Goal: Information Seeking & Learning: Check status

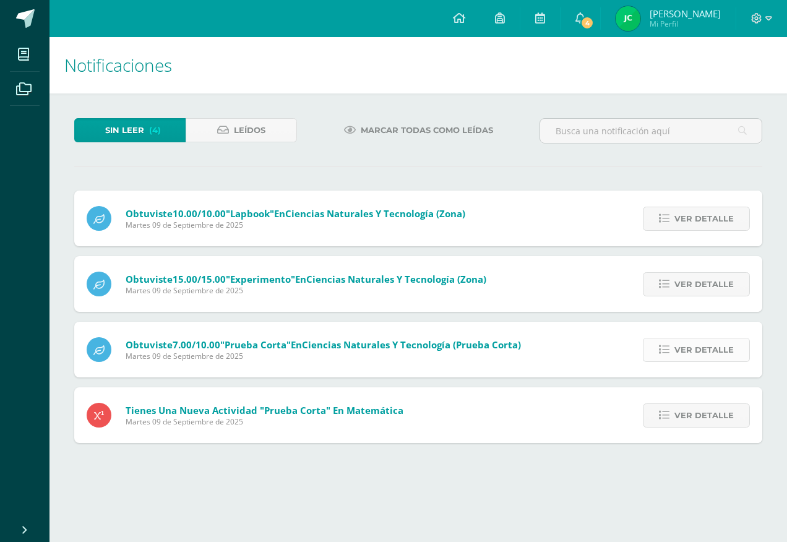
click at [683, 344] on span "Ver detalle" at bounding box center [703, 349] width 59 height 23
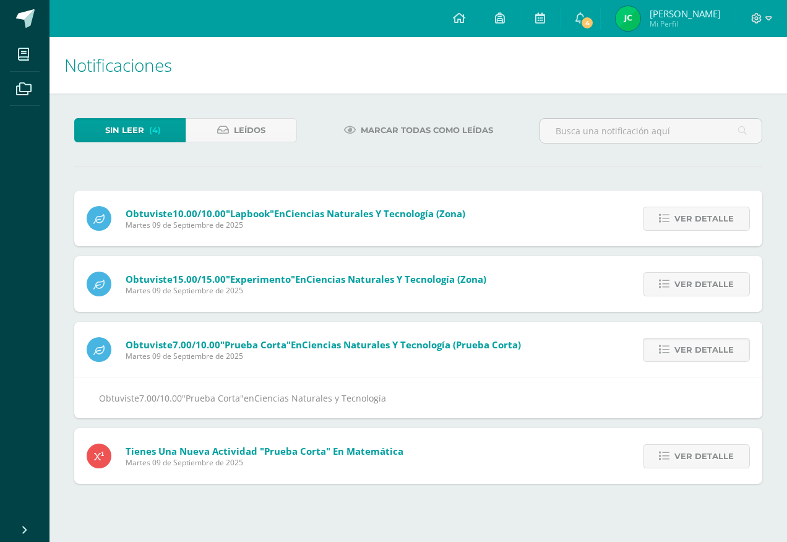
click at [132, 352] on span "Martes 09 de Septiembre de 2025" at bounding box center [323, 356] width 395 height 11
click at [131, 343] on span "Obtuviste 7.00/10.00 "Prueba Corta" en Ciencias Naturales y Tecnología (Prueba …" at bounding box center [323, 344] width 395 height 12
click at [95, 348] on icon at bounding box center [98, 350] width 11 height 10
click at [691, 352] on span "Ver detalle" at bounding box center [703, 349] width 59 height 23
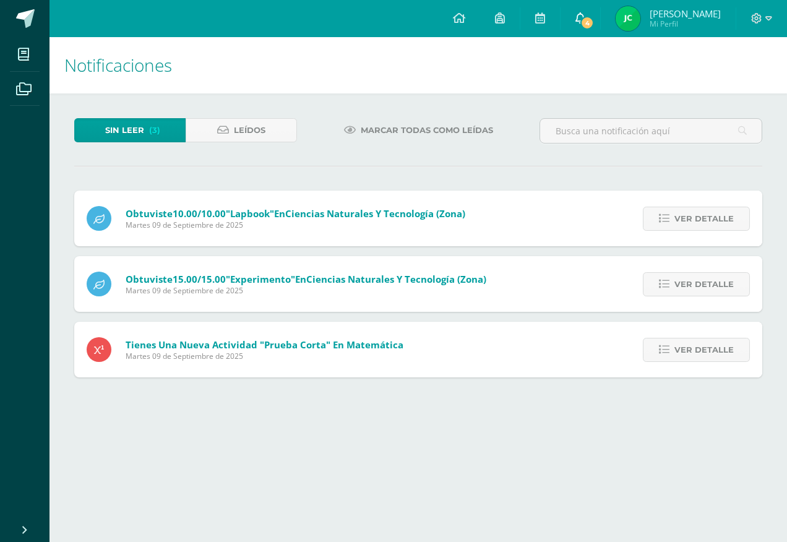
click at [600, 14] on link "4" at bounding box center [580, 18] width 40 height 37
click at [363, 155] on div "Sin leer (3) Leídos Marcar todas como leídas Obtuviste 10.00/10.00 "Lapbook" en…" at bounding box center [417, 247] width 737 height 309
click at [704, 220] on span "Ver detalle" at bounding box center [703, 218] width 59 height 23
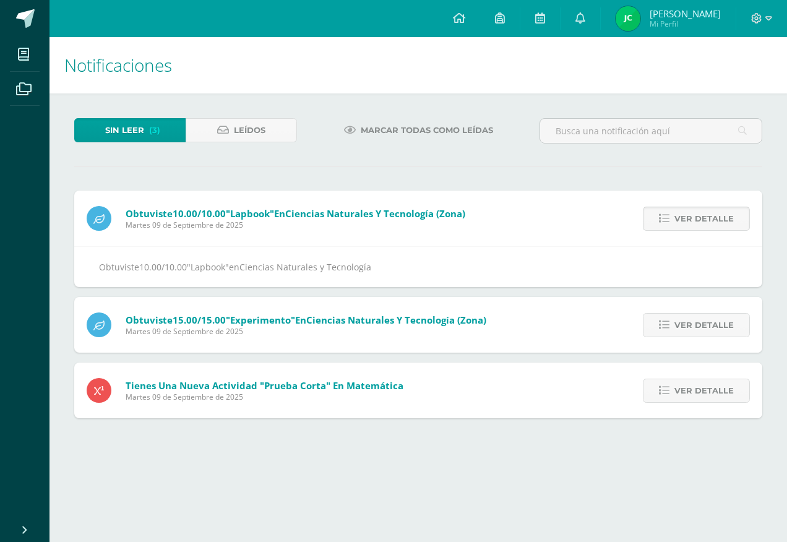
click at [704, 220] on span "Ver detalle" at bounding box center [703, 218] width 59 height 23
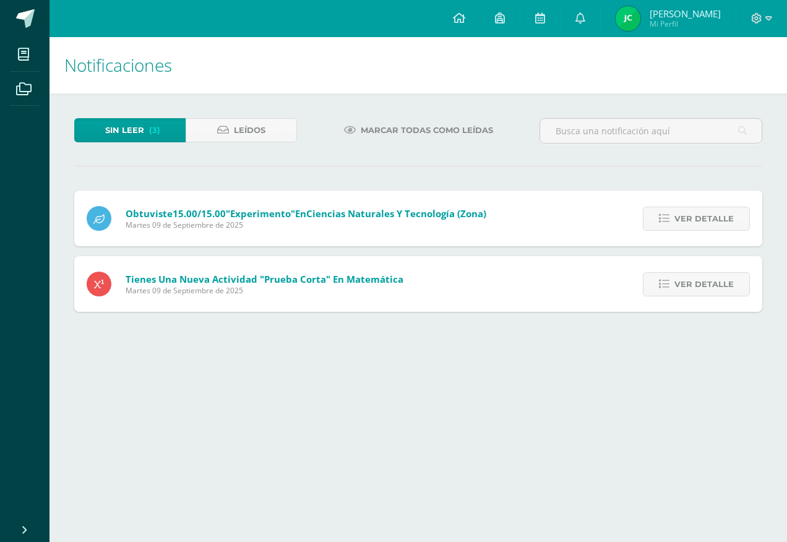
click at [704, 220] on span "Ver detalle" at bounding box center [703, 218] width 59 height 23
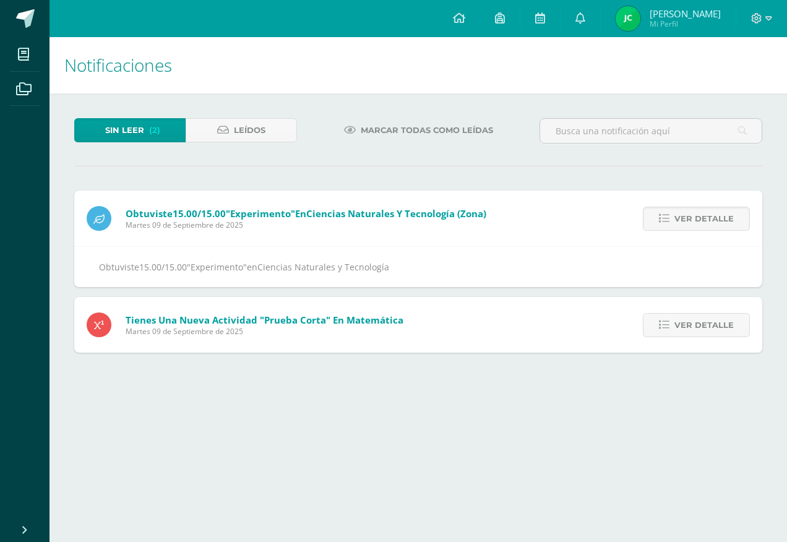
click at [704, 220] on span "Ver detalle" at bounding box center [703, 218] width 59 height 23
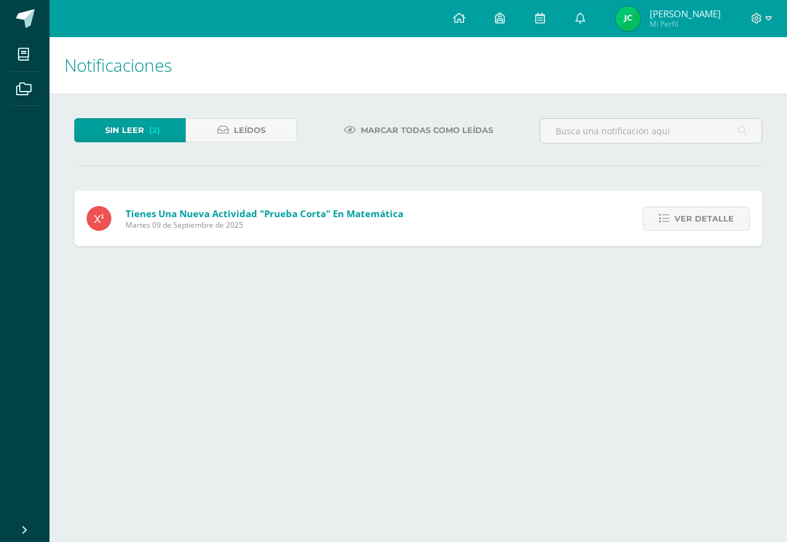
click at [704, 220] on span "Ver detalle" at bounding box center [703, 218] width 59 height 23
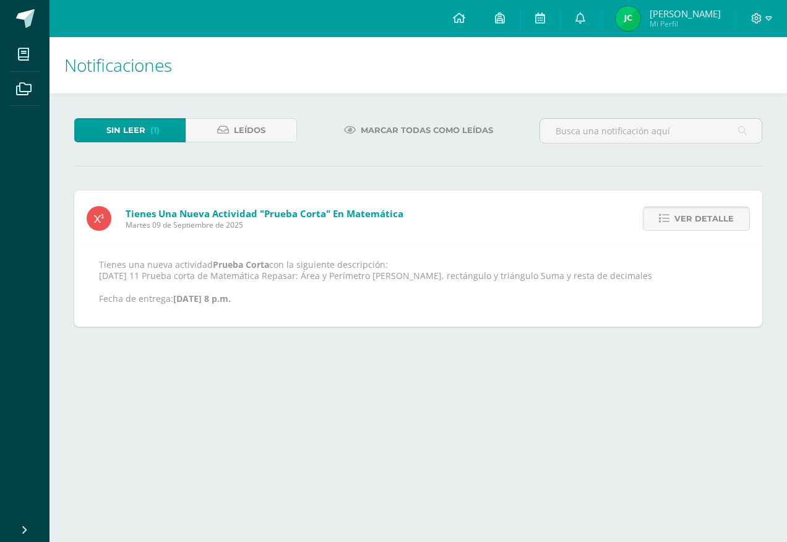
click at [701, 216] on span "Ver detalle" at bounding box center [703, 218] width 59 height 23
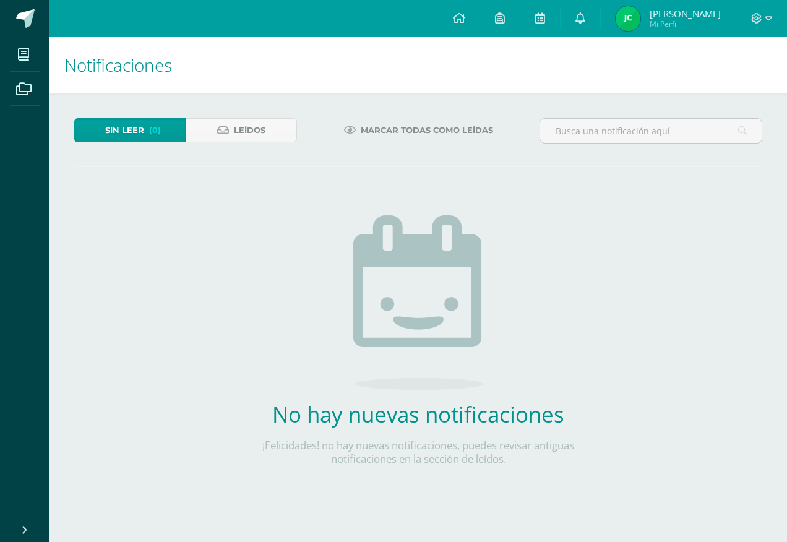
click at [640, 15] on img at bounding box center [627, 18] width 25 height 25
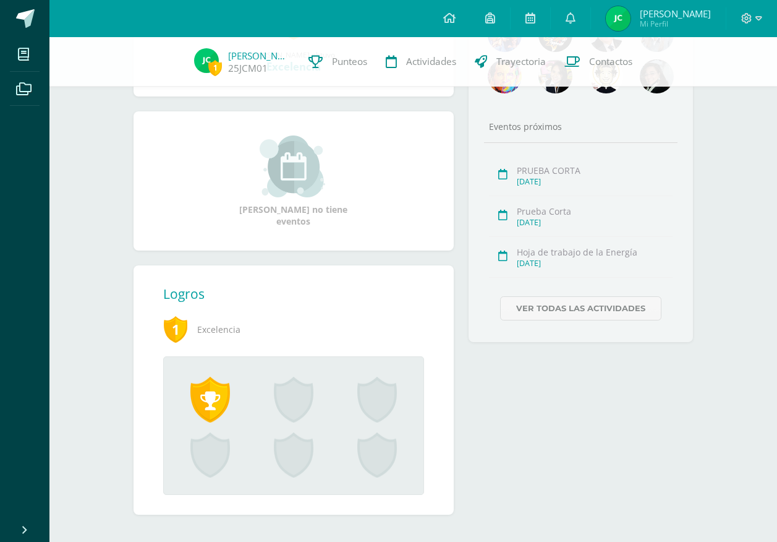
scroll to position [283, 0]
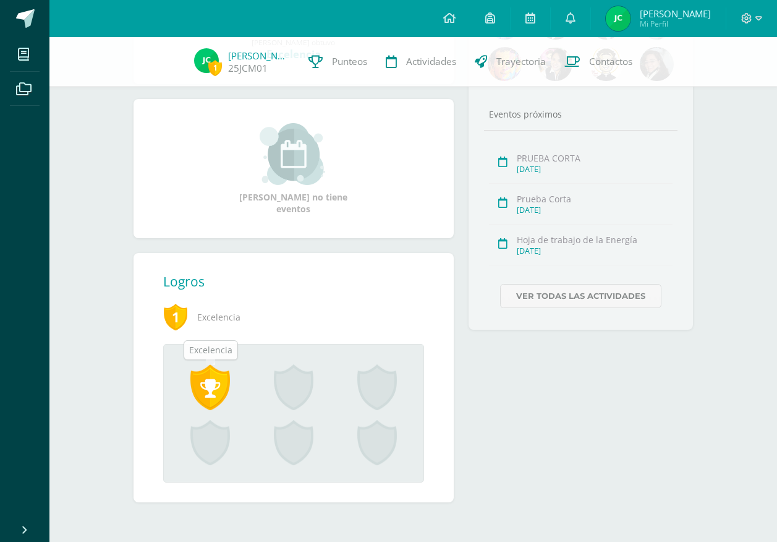
click at [197, 393] on span at bounding box center [210, 387] width 40 height 46
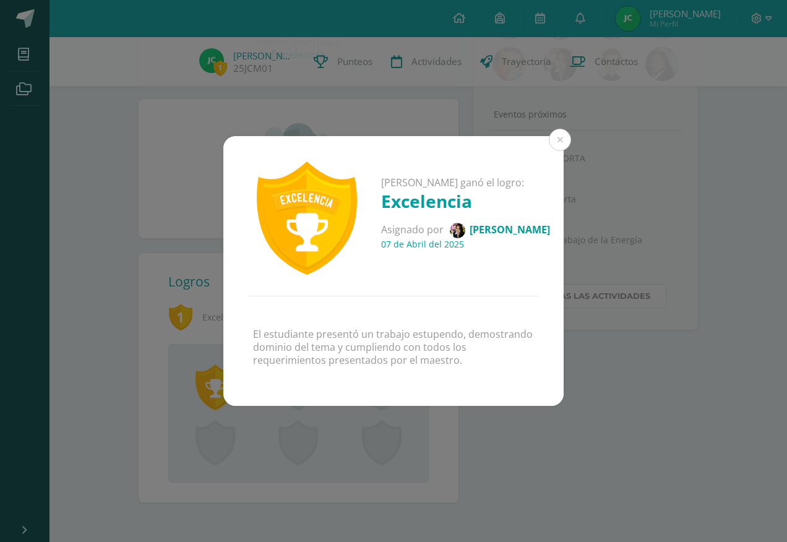
click at [465, 224] on img at bounding box center [457, 230] width 15 height 15
click at [559, 143] on button at bounding box center [559, 140] width 22 height 22
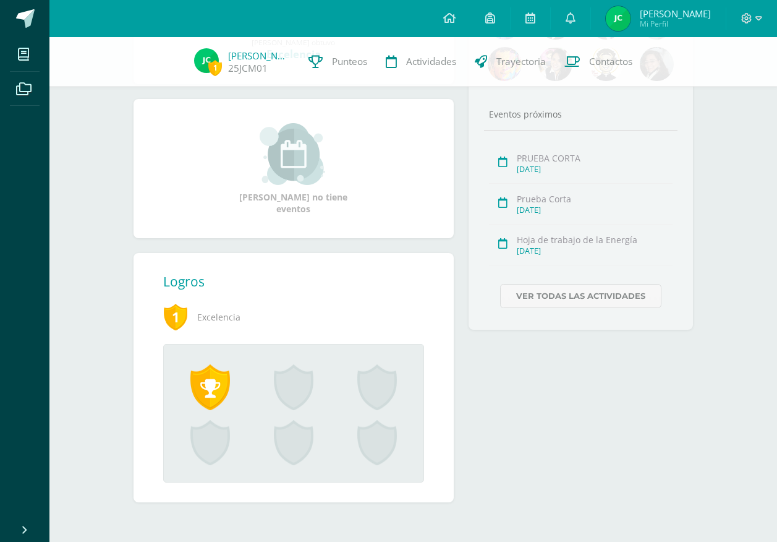
click at [516, 402] on div "Maestros Compañeros Eventos próximos PRUEBA CORTA Sept. 11, 2025 Prueba Corta S…" at bounding box center [580, 231] width 239 height 572
click at [327, 75] on link "Punteos" at bounding box center [337, 61] width 77 height 49
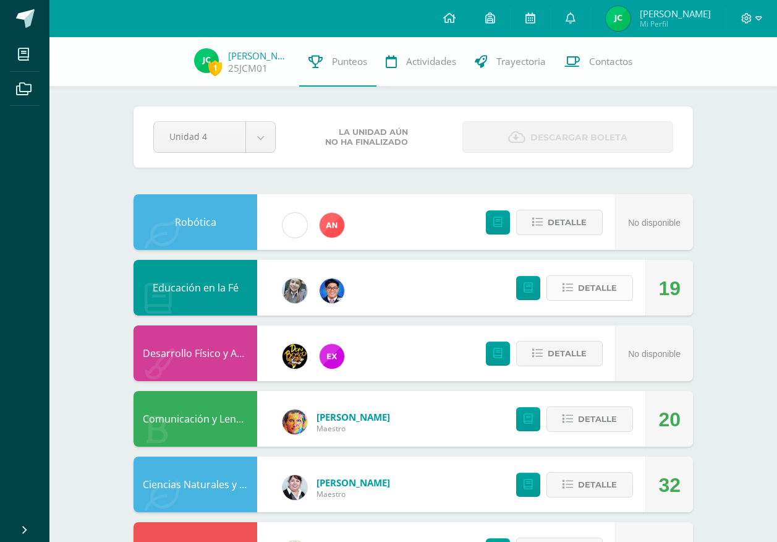
click at [587, 287] on span "Detalle" at bounding box center [597, 287] width 39 height 23
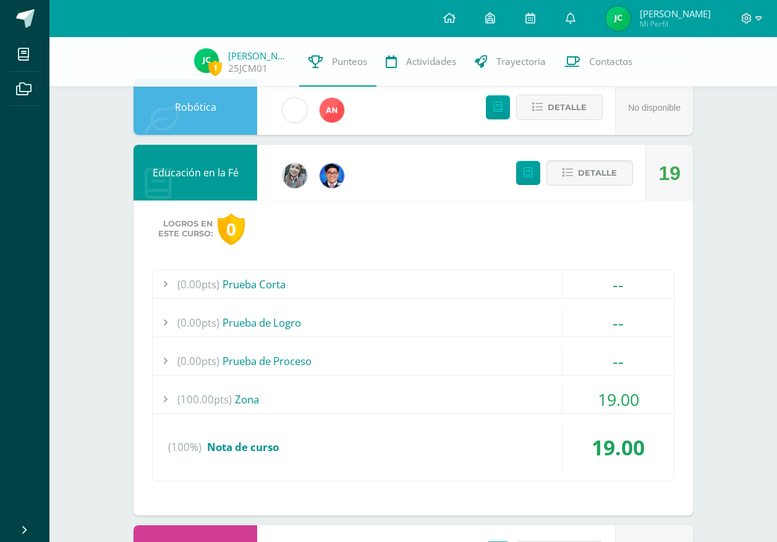
scroll to position [124, 0]
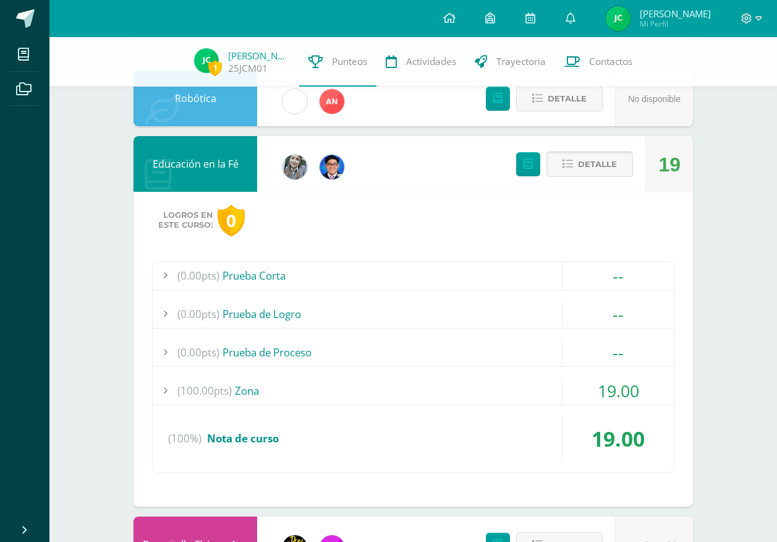
click at [586, 170] on span "Detalle" at bounding box center [597, 164] width 39 height 23
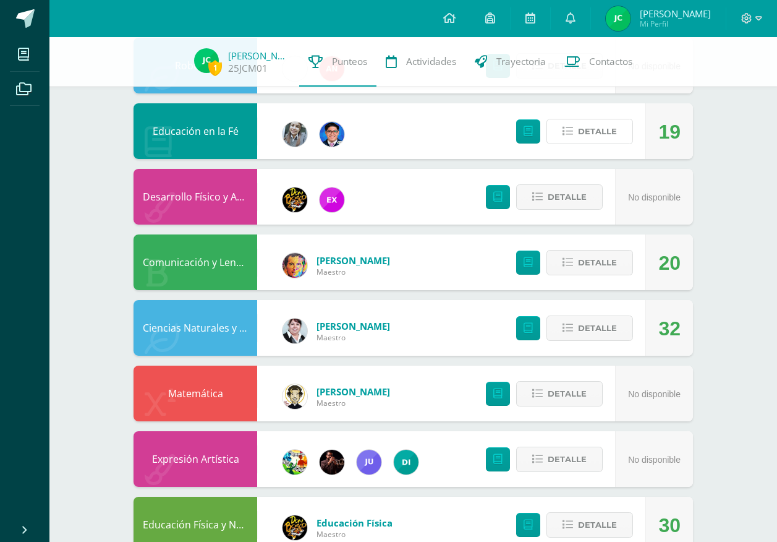
scroll to position [186, 0]
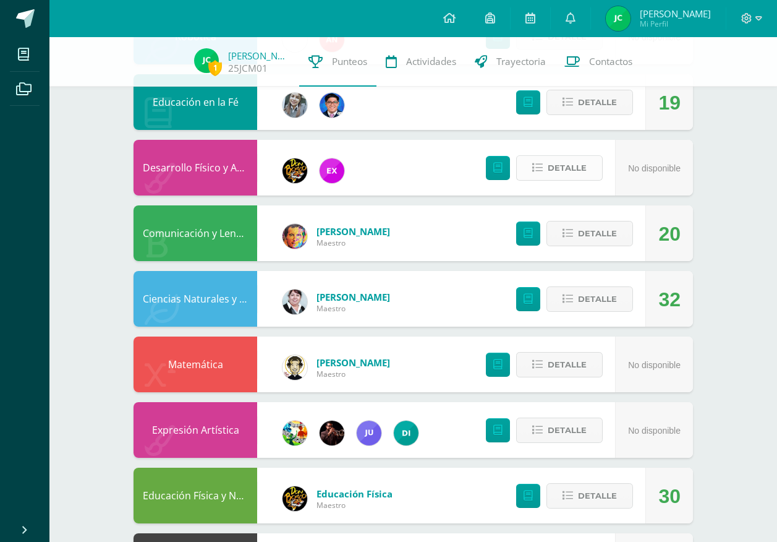
click at [579, 168] on span "Detalle" at bounding box center [567, 167] width 39 height 23
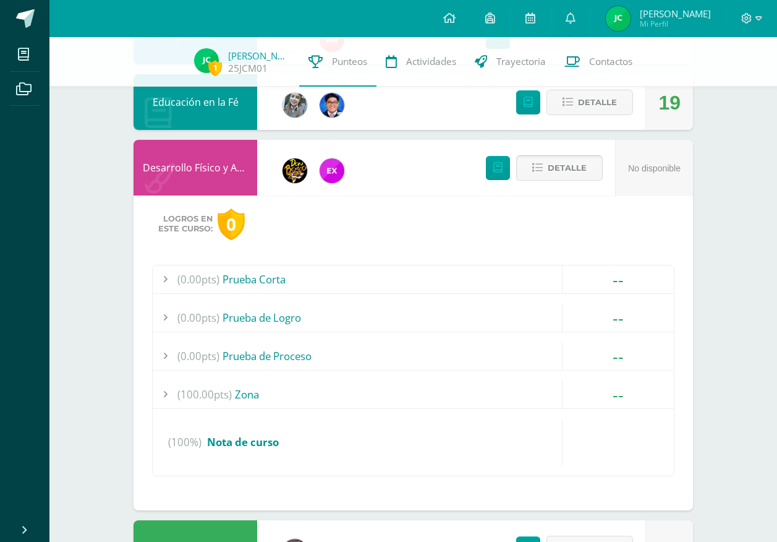
click at [574, 169] on span "Detalle" at bounding box center [567, 167] width 39 height 23
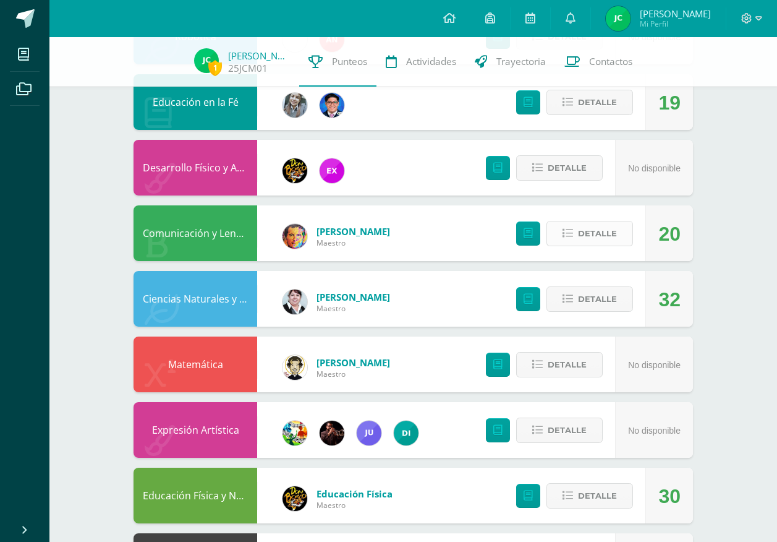
click at [589, 229] on span "Detalle" at bounding box center [597, 233] width 39 height 23
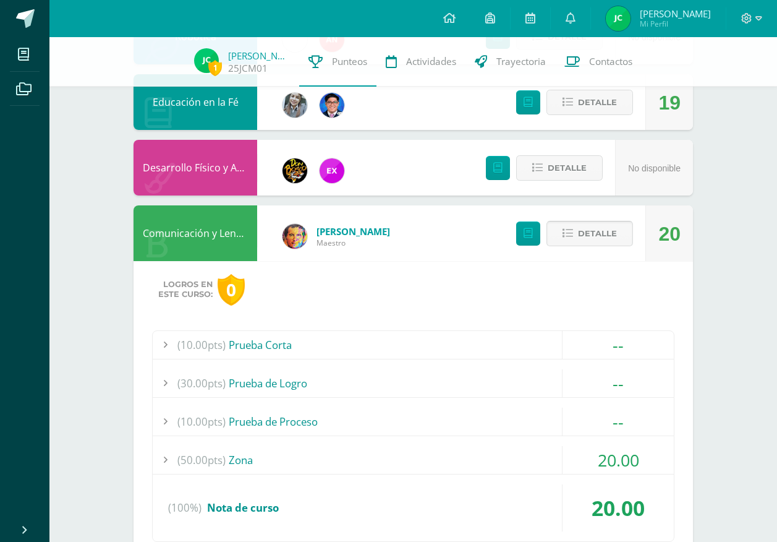
click at [589, 229] on span "Detalle" at bounding box center [597, 233] width 39 height 23
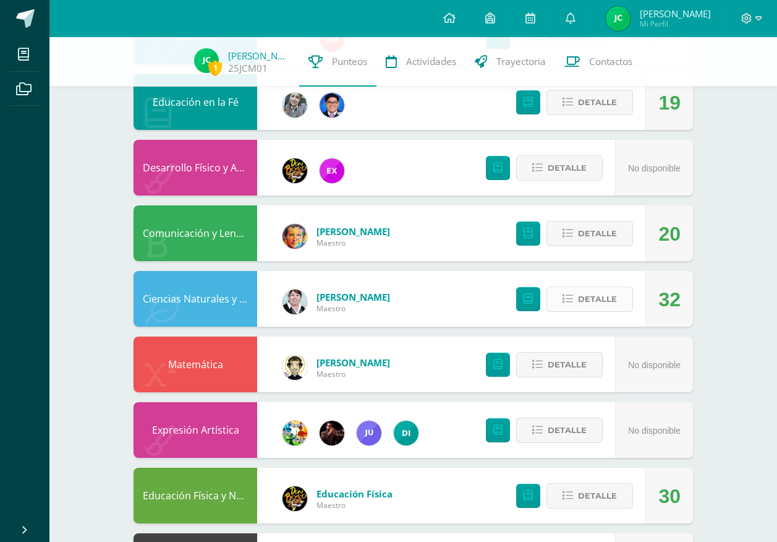
click at [584, 301] on span "Detalle" at bounding box center [597, 299] width 39 height 23
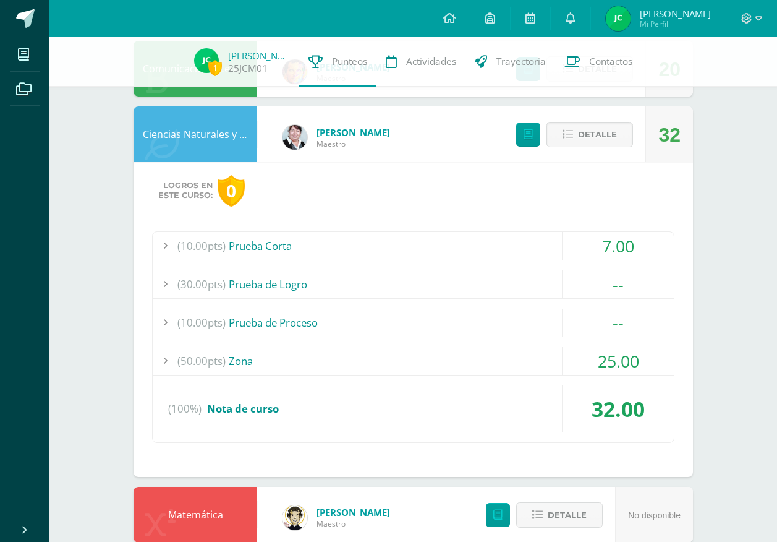
scroll to position [371, 0]
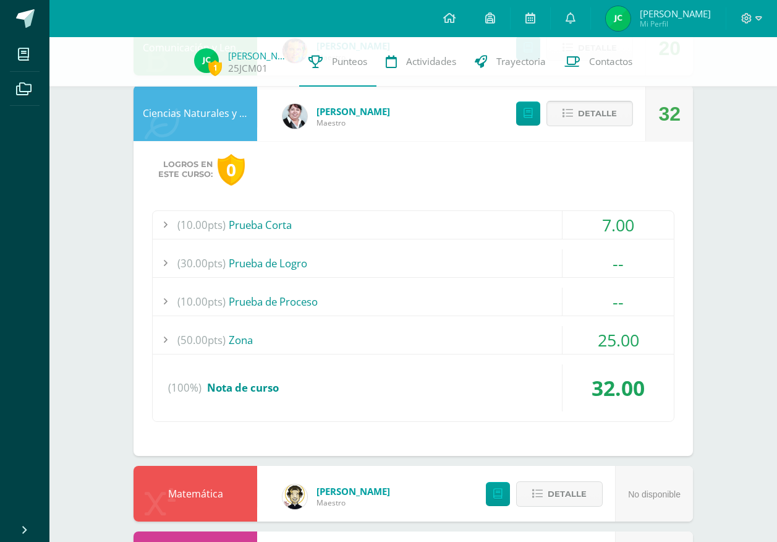
click at [586, 114] on span "Detalle" at bounding box center [597, 113] width 39 height 23
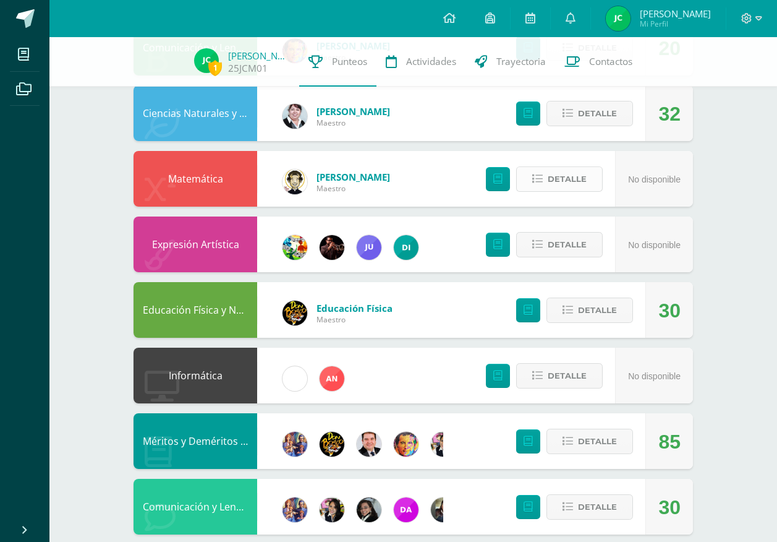
click at [576, 176] on span "Detalle" at bounding box center [567, 179] width 39 height 23
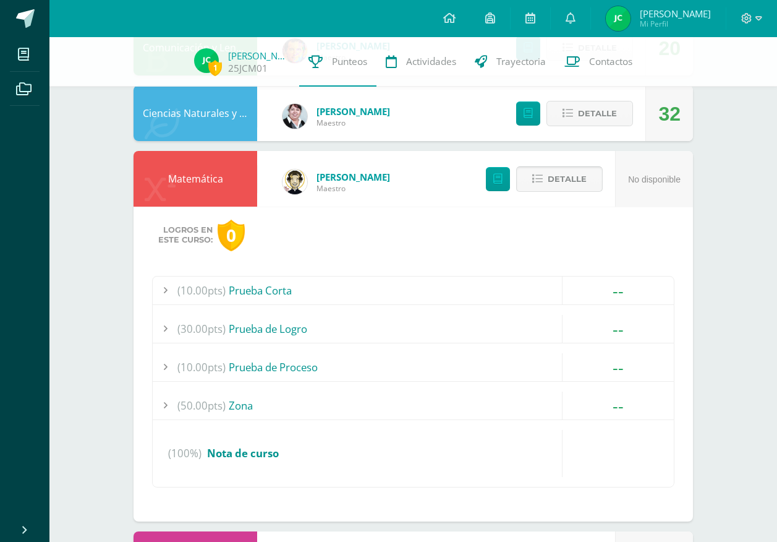
click at [576, 176] on span "Detalle" at bounding box center [567, 179] width 39 height 23
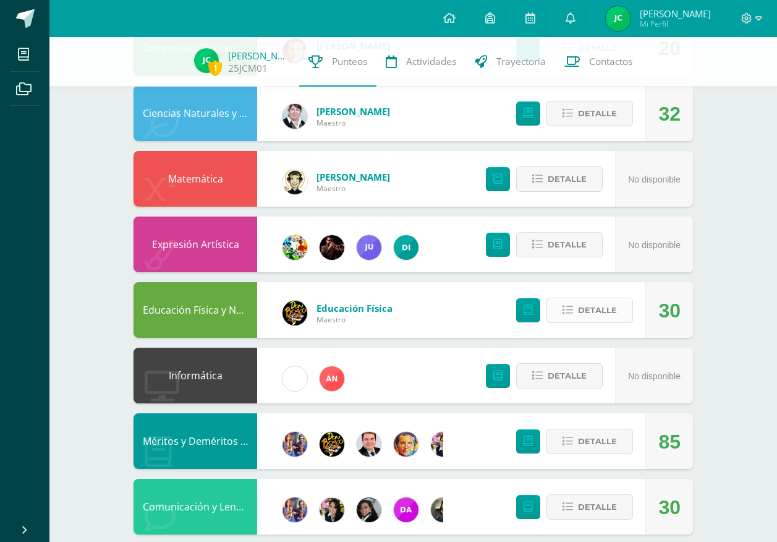
click at [571, 304] on button "Detalle" at bounding box center [590, 309] width 87 height 25
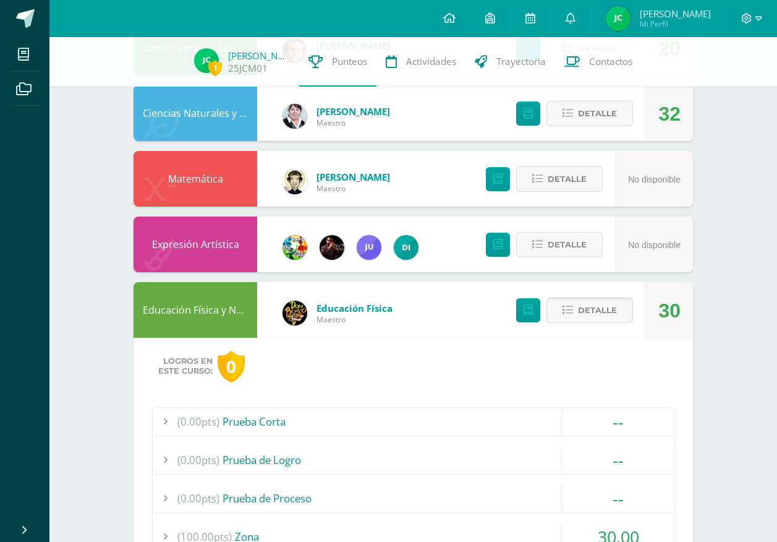
click at [571, 304] on button "Detalle" at bounding box center [590, 309] width 87 height 25
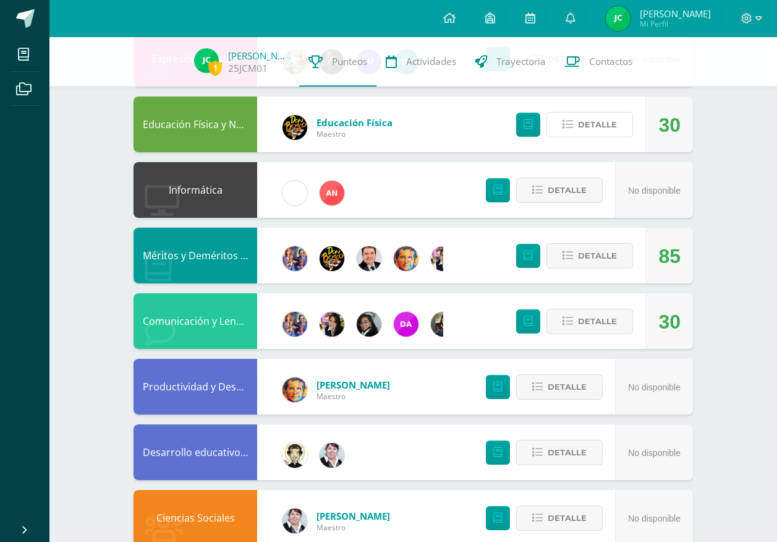
scroll to position [618, 0]
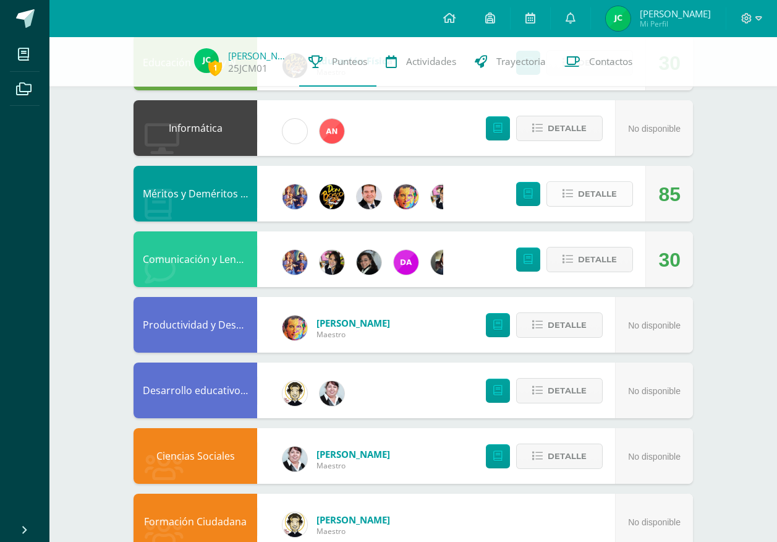
click at [571, 192] on icon at bounding box center [568, 194] width 11 height 11
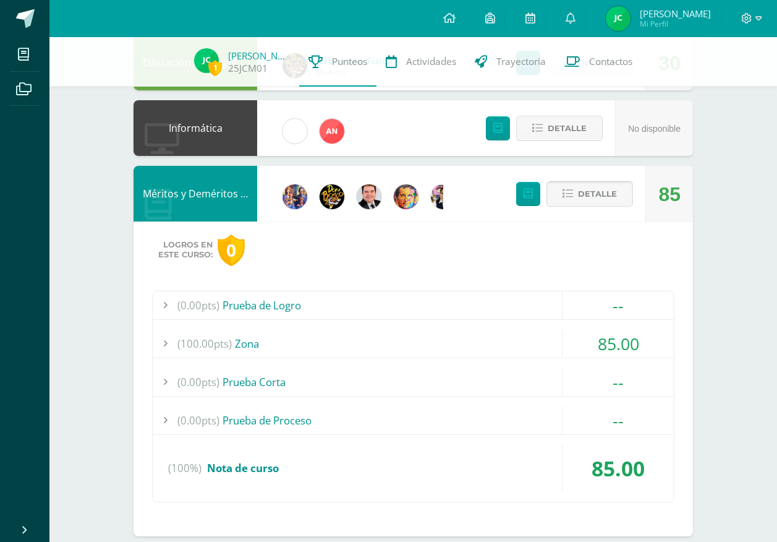
click at [593, 187] on span "Detalle" at bounding box center [597, 193] width 39 height 23
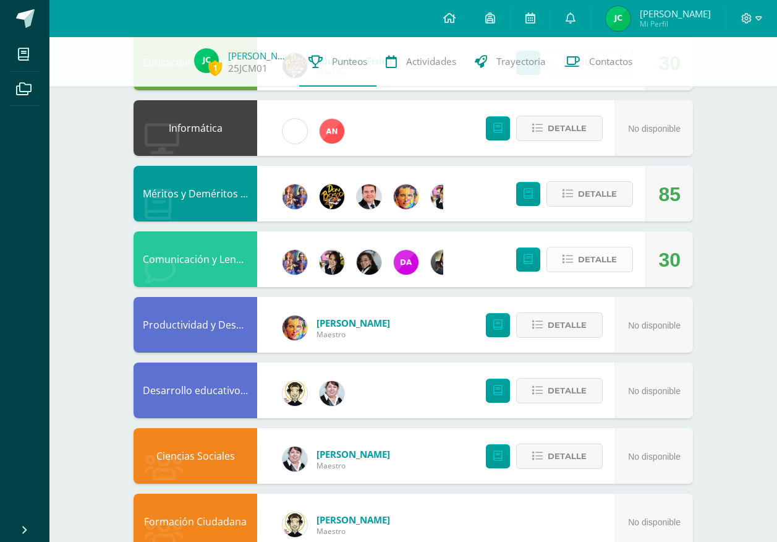
click at [595, 267] on span "Detalle" at bounding box center [597, 259] width 39 height 23
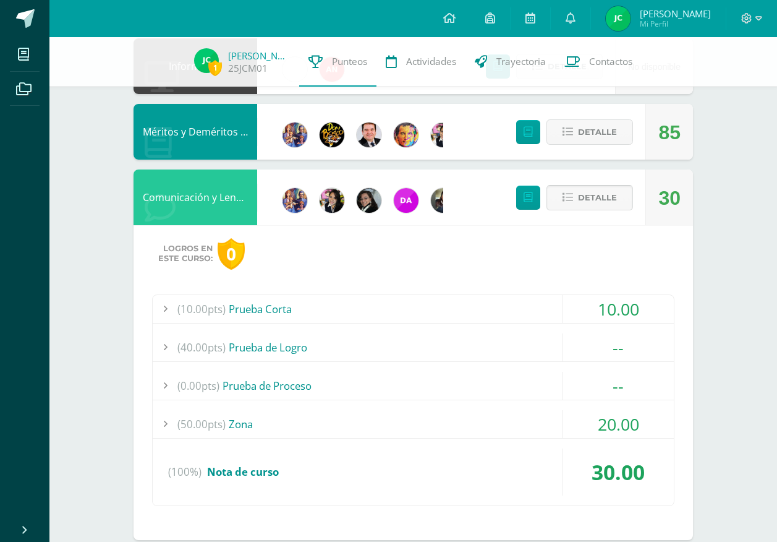
scroll to position [742, 0]
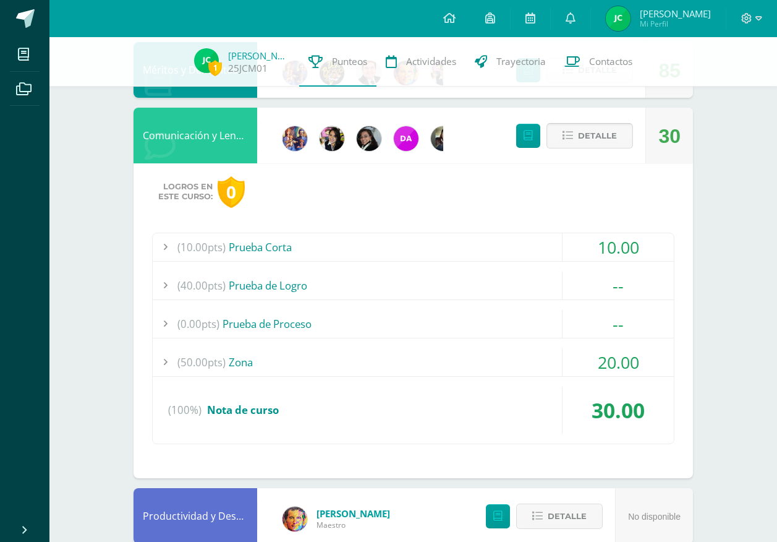
click at [587, 135] on span "Detalle" at bounding box center [597, 135] width 39 height 23
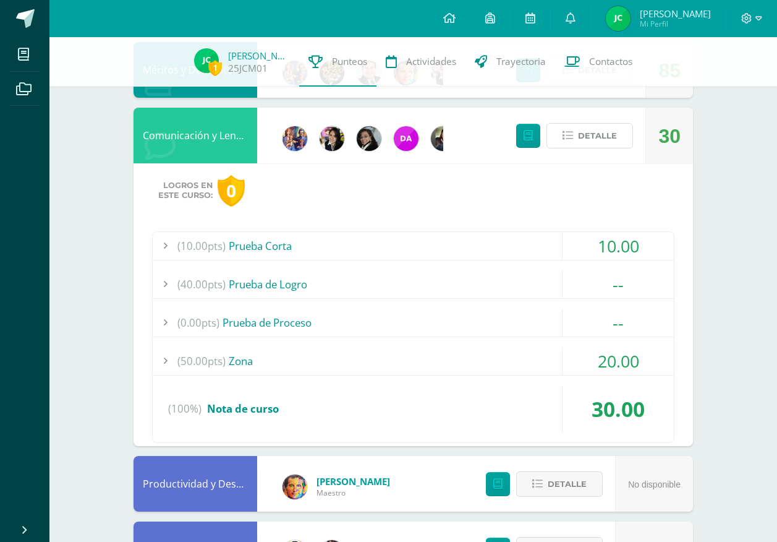
scroll to position [651, 0]
